Goal: Task Accomplishment & Management: Use online tool/utility

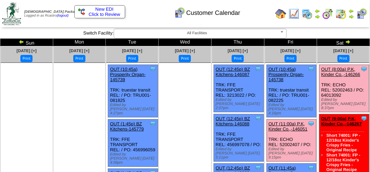
click at [348, 67] on link "OUT (8:00a) P.K, Kinder Co.,-146266" at bounding box center [340, 72] width 39 height 10
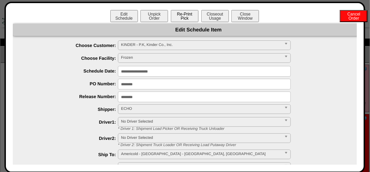
click at [191, 15] on button "Re-Print Pick" at bounding box center [185, 16] width 28 height 12
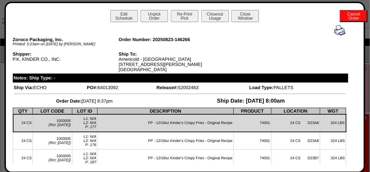
click at [337, 34] on img at bounding box center [339, 30] width 11 height 11
click at [336, 33] on img at bounding box center [339, 30] width 11 height 11
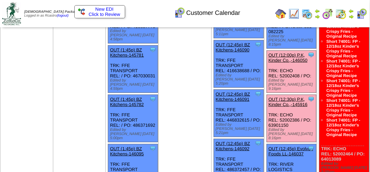
scroll to position [276, 0]
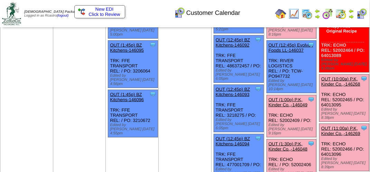
click at [343, 76] on link "OUT (10:00a) P.K, Kinder Co.,-146268" at bounding box center [340, 81] width 39 height 10
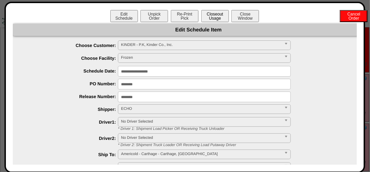
click at [216, 17] on button "Closeout Usage" at bounding box center [215, 16] width 28 height 12
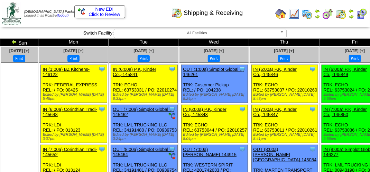
click at [362, 15] on img at bounding box center [361, 13] width 11 height 11
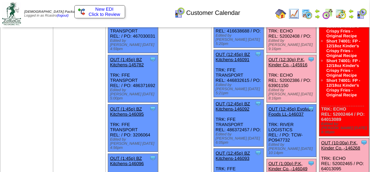
scroll to position [276, 0]
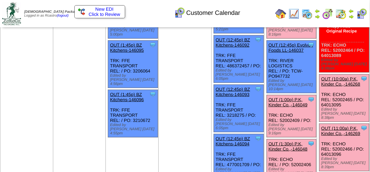
click at [340, 126] on link "OUT (11:00a) P.K, Kinder Co.,-146269" at bounding box center [340, 131] width 39 height 10
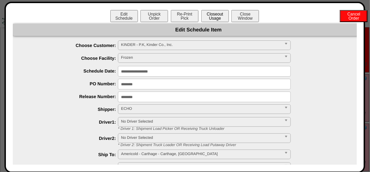
click at [214, 13] on button "Closeout Usage" at bounding box center [215, 16] width 28 height 12
